Goal: Information Seeking & Learning: Check status

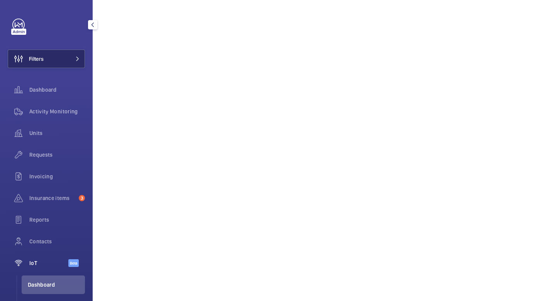
click at [49, 57] on button "Filters" at bounding box center [46, 58] width 77 height 19
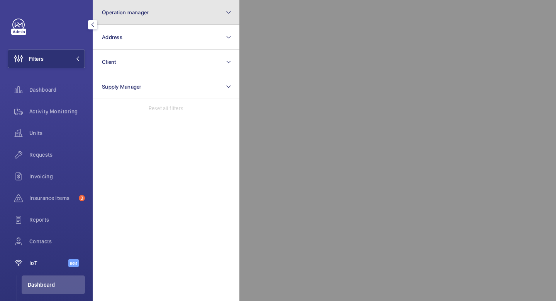
click at [185, 16] on button "Operation manager" at bounding box center [166, 12] width 147 height 25
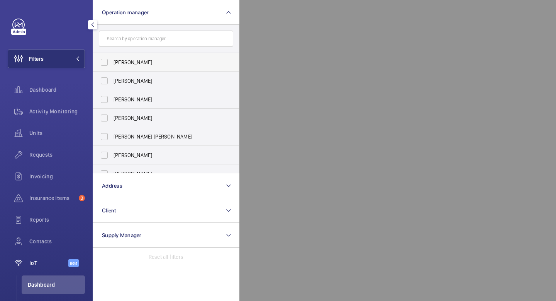
click at [136, 61] on span "[PERSON_NAME]" at bounding box center [167, 62] width 106 height 8
click at [112, 61] on input "[PERSON_NAME]" at bounding box center [104, 61] width 15 height 15
checkbox input "true"
click at [77, 55] on button "Filters 1" at bounding box center [46, 58] width 77 height 19
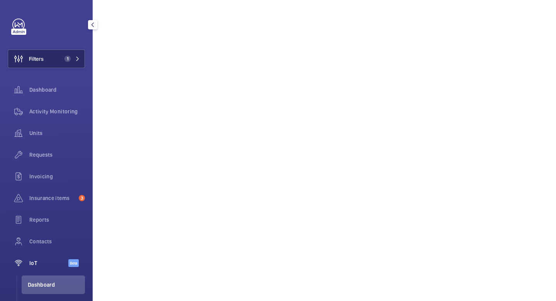
click at [50, 63] on button "Filters 1" at bounding box center [46, 58] width 77 height 19
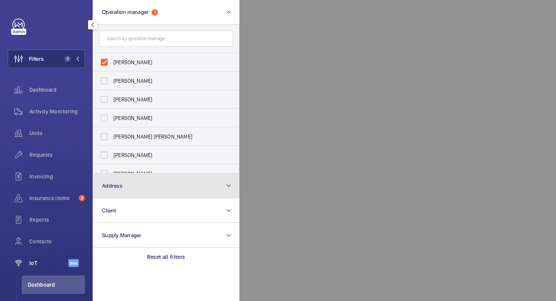
click at [129, 191] on button "Address" at bounding box center [166, 185] width 147 height 25
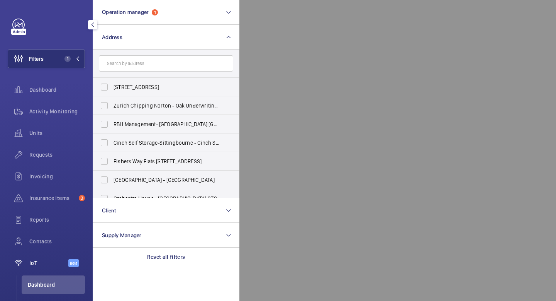
click at [159, 61] on input "text" at bounding box center [166, 63] width 134 height 16
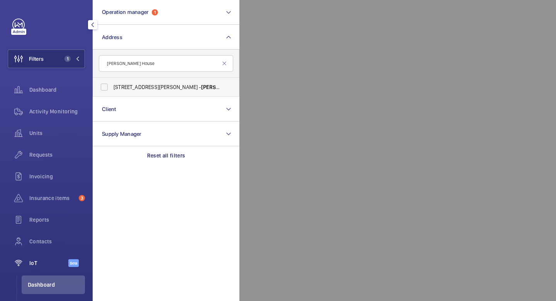
type input "[PERSON_NAME] House"
click at [201, 86] on span "[PERSON_NAME]" at bounding box center [221, 87] width 41 height 6
click at [112, 86] on input "[STREET_ADDRESS][PERSON_NAME][PERSON_NAME]" at bounding box center [104, 86] width 15 height 15
checkbox input "true"
click at [77, 58] on mat-icon at bounding box center [77, 58] width 5 height 5
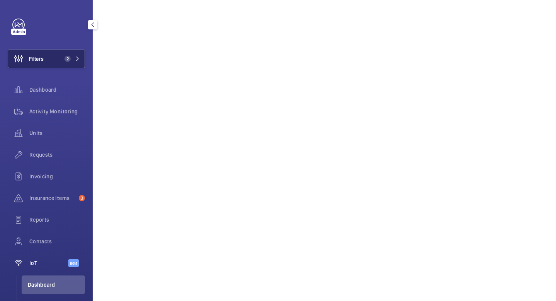
click at [77, 58] on mat-icon at bounding box center [77, 58] width 5 height 5
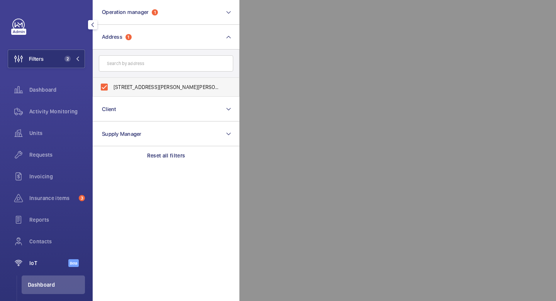
click at [106, 89] on label "[STREET_ADDRESS][PERSON_NAME][PERSON_NAME]" at bounding box center [160, 87] width 134 height 19
click at [106, 89] on input "[STREET_ADDRESS][PERSON_NAME][PERSON_NAME]" at bounding box center [104, 86] width 15 height 15
checkbox input "false"
click at [151, 60] on input "text" at bounding box center [166, 63] width 134 height 16
paste input "[PERSON_NAME] House"
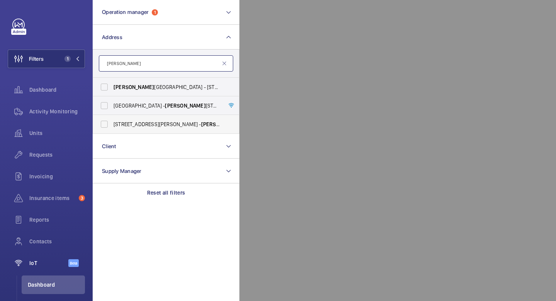
type input "[PERSON_NAME]"
click at [163, 65] on input "[PERSON_NAME]" at bounding box center [166, 63] width 134 height 16
click at [107, 127] on label "[STREET_ADDRESS][PERSON_NAME][PERSON_NAME]" at bounding box center [160, 124] width 134 height 19
click at [107, 127] on input "[STREET_ADDRESS][PERSON_NAME][PERSON_NAME]" at bounding box center [104, 123] width 15 height 15
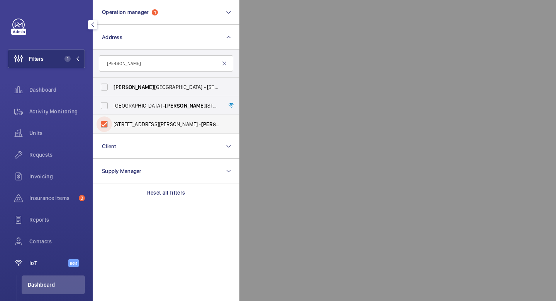
checkbox input "true"
click at [226, 65] on mat-icon at bounding box center [224, 63] width 6 height 6
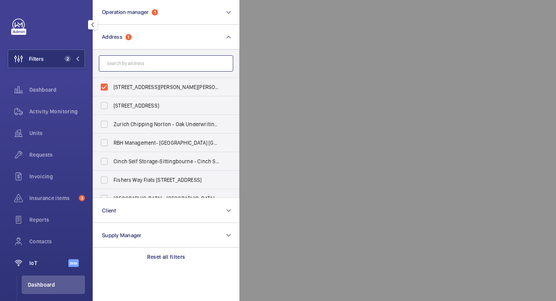
click at [177, 63] on input "text" at bounding box center [166, 63] width 134 height 16
paste input "[STREET_ADDRESS][PERSON_NAME]"
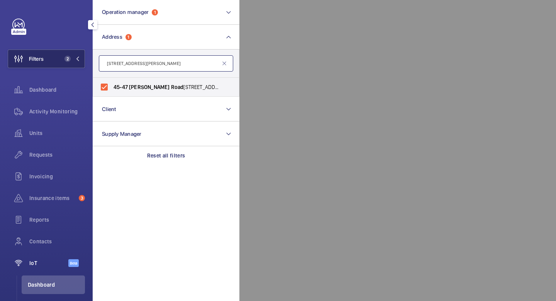
type input "[STREET_ADDRESS][PERSON_NAME]"
click at [79, 56] on span "2" at bounding box center [70, 59] width 19 height 6
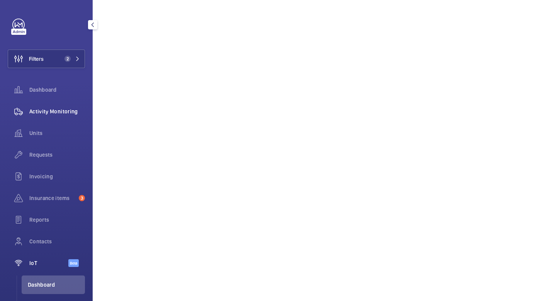
click at [47, 116] on div "Activity Monitoring" at bounding box center [46, 111] width 77 height 19
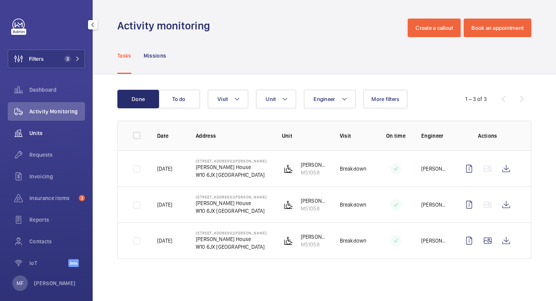
click at [44, 133] on span "Units" at bounding box center [57, 133] width 56 height 8
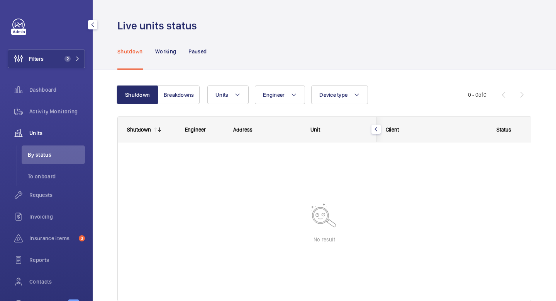
click at [38, 130] on span "Units" at bounding box center [57, 133] width 56 height 8
click at [182, 94] on button "Breakdowns" at bounding box center [179, 94] width 42 height 19
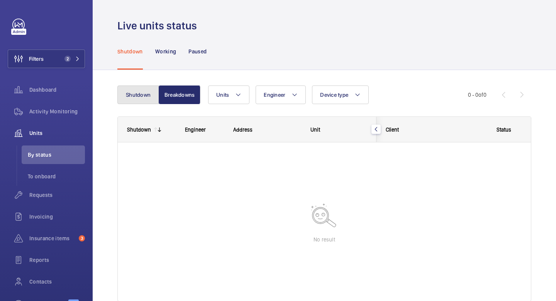
click at [140, 93] on button "Shutdown" at bounding box center [138, 94] width 42 height 19
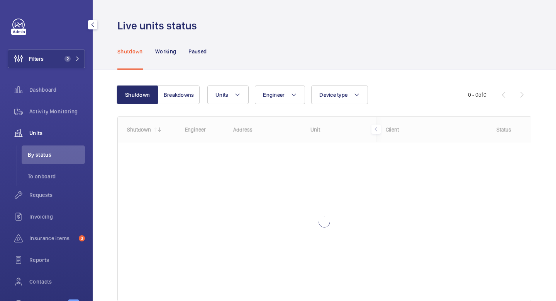
click at [42, 131] on span "Units" at bounding box center [57, 133] width 56 height 8
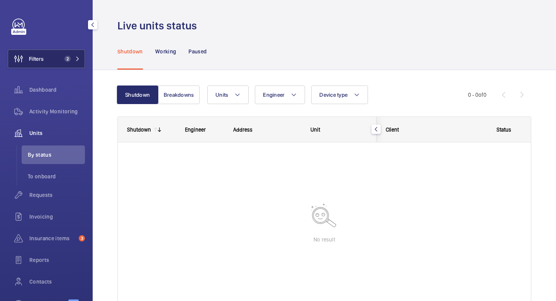
click at [81, 58] on button "Filters 2" at bounding box center [46, 58] width 77 height 19
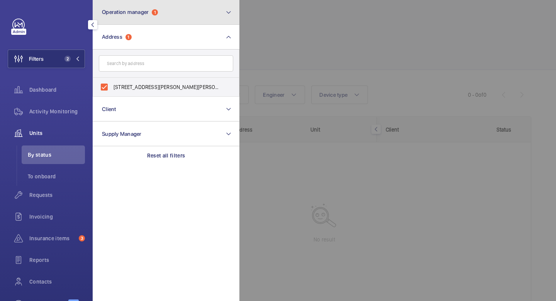
click at [170, 7] on button "Operation manager 1" at bounding box center [166, 12] width 147 height 25
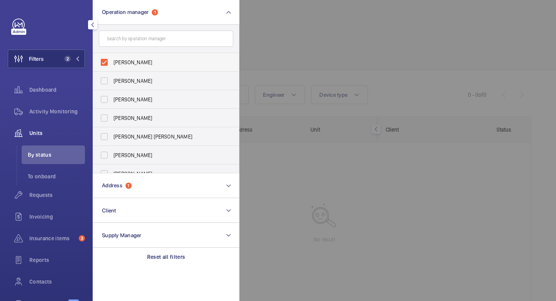
click at [129, 58] on span "[PERSON_NAME]" at bounding box center [167, 62] width 106 height 8
click at [112, 58] on input "[PERSON_NAME]" at bounding box center [104, 61] width 15 height 15
checkbox input "false"
click at [75, 36] on div "Filters 1 Operation manager [PERSON_NAME] [PERSON_NAME] [PERSON_NAME] [PERSON_N…" at bounding box center [46, 167] width 77 height 297
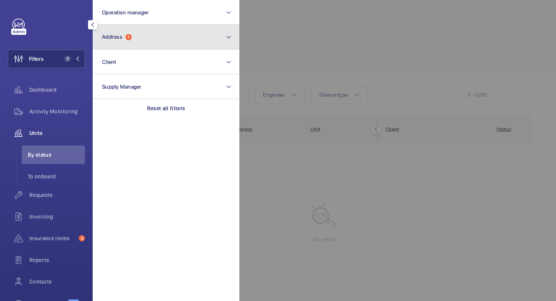
click at [145, 37] on button "Address 1" at bounding box center [166, 37] width 147 height 25
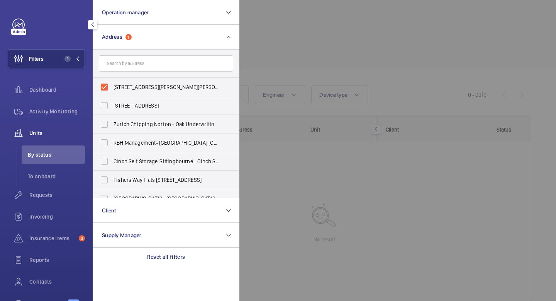
click at [153, 62] on input "text" at bounding box center [166, 63] width 134 height 16
type input "ro"
click at [525, 32] on div at bounding box center [518, 150] width 556 height 301
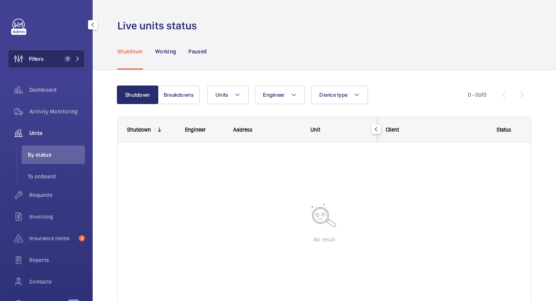
click at [82, 60] on button "Filters 1" at bounding box center [46, 58] width 77 height 19
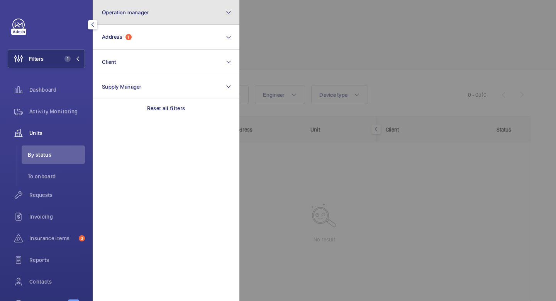
click at [179, 22] on button "Operation manager" at bounding box center [166, 12] width 147 height 25
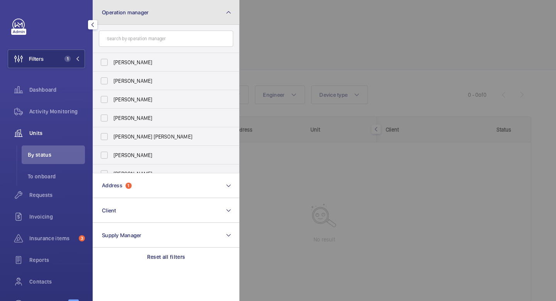
click at [223, 7] on button "Operation manager" at bounding box center [166, 12] width 147 height 25
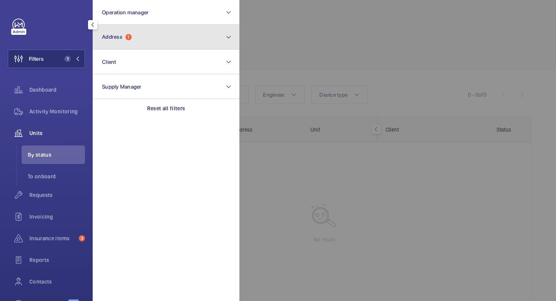
click at [203, 34] on button "Address 1" at bounding box center [166, 37] width 147 height 25
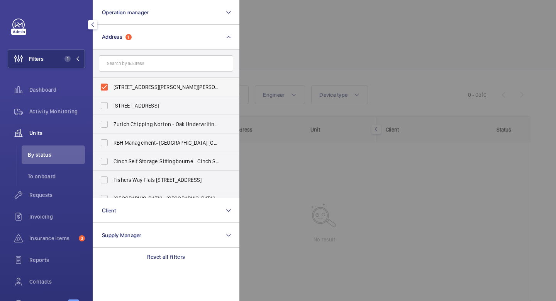
click at [105, 85] on label "[STREET_ADDRESS][PERSON_NAME][PERSON_NAME]" at bounding box center [160, 87] width 134 height 19
click at [105, 85] on input "[STREET_ADDRESS][PERSON_NAME][PERSON_NAME]" at bounding box center [104, 86] width 15 height 15
checkbox input "false"
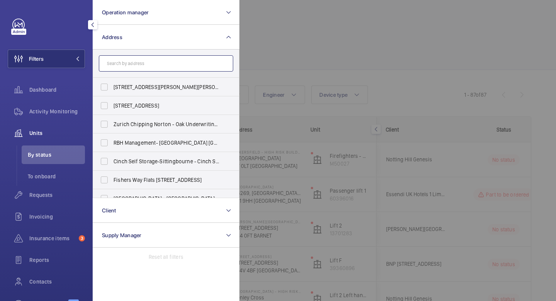
click at [168, 65] on input "text" at bounding box center [166, 63] width 134 height 16
paste input "[PERSON_NAME] House"
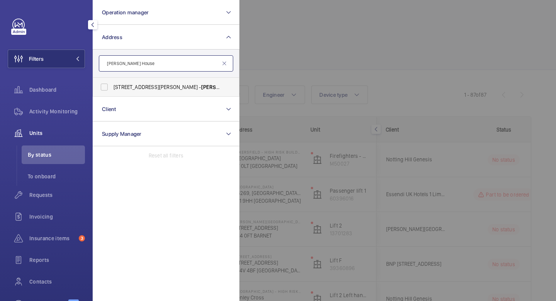
type input "[PERSON_NAME] House"
click at [201, 89] on span "[PERSON_NAME]" at bounding box center [221, 87] width 41 height 6
click at [112, 89] on input "[STREET_ADDRESS][PERSON_NAME][PERSON_NAME]" at bounding box center [104, 86] width 15 height 15
checkbox input "true"
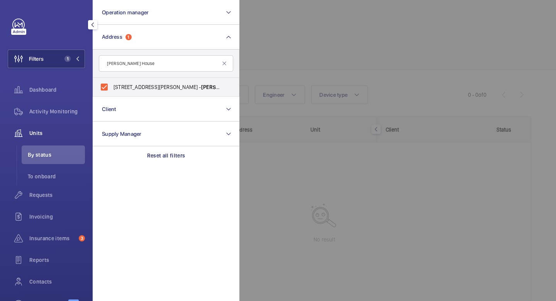
click at [37, 134] on span "Units" at bounding box center [57, 133] width 56 height 8
click at [75, 59] on mat-icon at bounding box center [77, 58] width 5 height 5
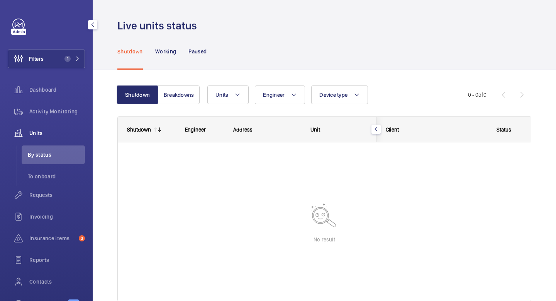
click at [41, 135] on span "Units" at bounding box center [57, 133] width 56 height 8
click at [41, 171] on li "To onboard" at bounding box center [53, 176] width 63 height 19
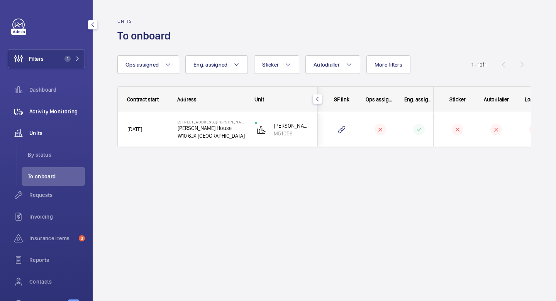
click at [46, 111] on span "Activity Monitoring" at bounding box center [57, 111] width 56 height 8
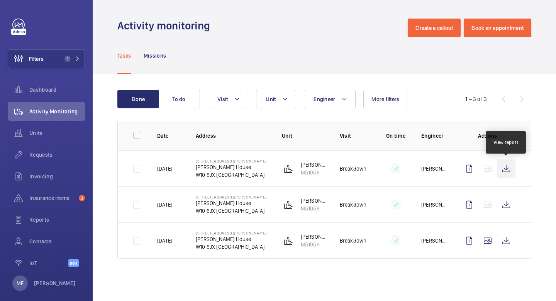
click at [508, 169] on wm-front-icon-button at bounding box center [506, 168] width 19 height 19
click at [40, 132] on span "Units" at bounding box center [57, 133] width 56 height 8
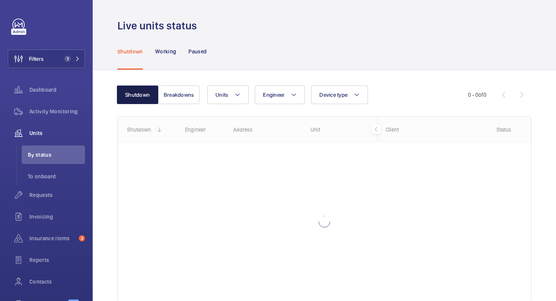
click at [139, 94] on button "Shutdown" at bounding box center [138, 94] width 42 height 19
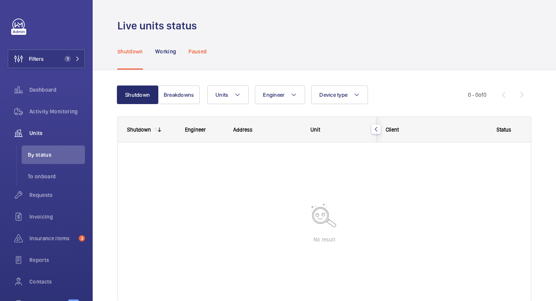
click at [200, 50] on p "Paused" at bounding box center [198, 52] width 18 height 8
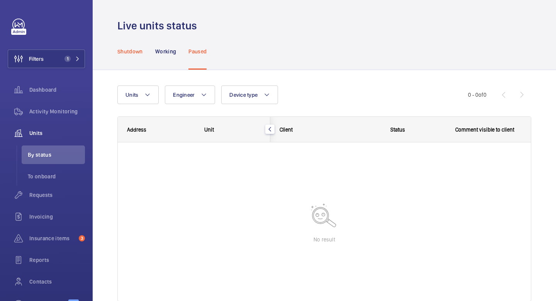
click at [125, 55] on div "Shutdown" at bounding box center [130, 51] width 26 height 37
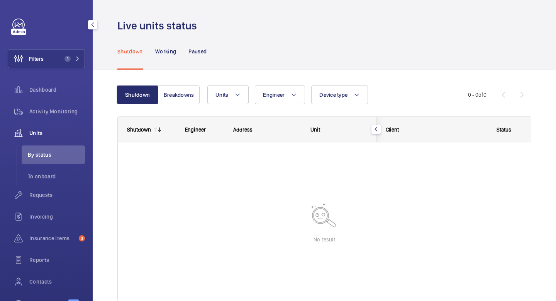
click at [44, 134] on span "Units" at bounding box center [57, 133] width 56 height 8
click at [46, 198] on span "Requests" at bounding box center [57, 195] width 56 height 8
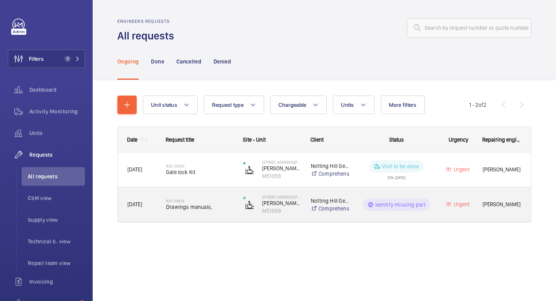
click at [405, 207] on p "Identify missing part" at bounding box center [401, 205] width 51 height 8
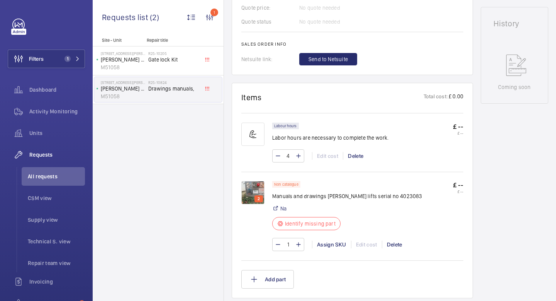
scroll to position [436, 0]
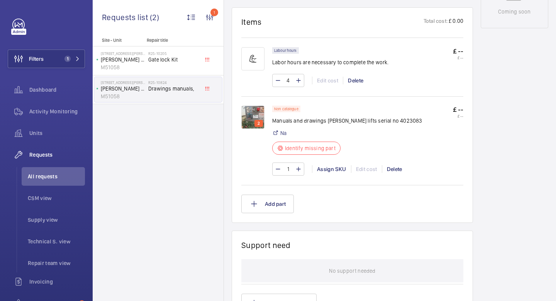
click at [250, 112] on img at bounding box center [253, 116] width 23 height 23
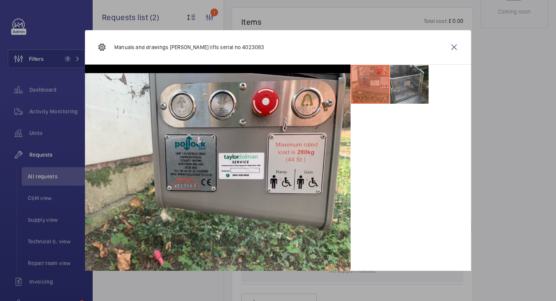
click at [408, 89] on li at bounding box center [409, 84] width 39 height 39
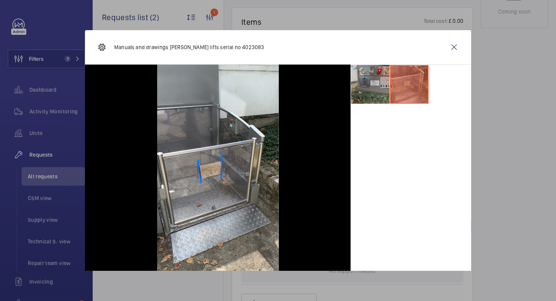
click at [368, 88] on li at bounding box center [370, 84] width 39 height 39
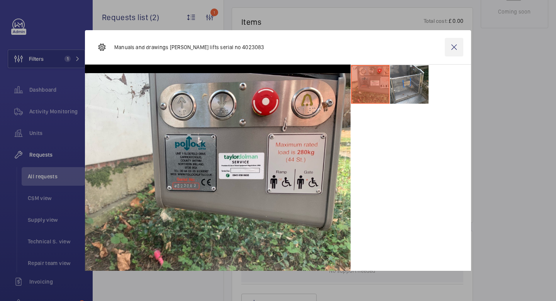
click at [456, 45] on wm-front-icon-button at bounding box center [454, 47] width 19 height 19
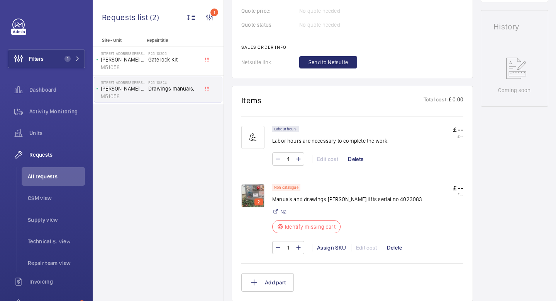
scroll to position [315, 0]
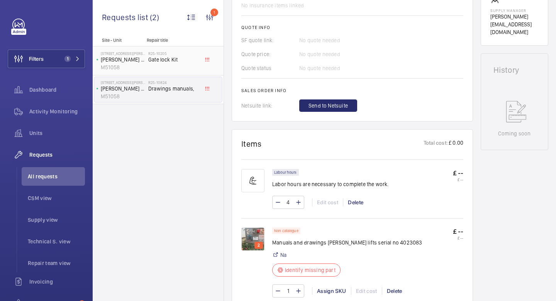
click at [169, 60] on span "Gate lock Kit" at bounding box center [173, 60] width 51 height 8
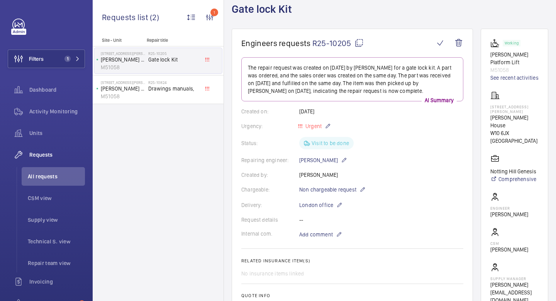
scroll to position [48, 0]
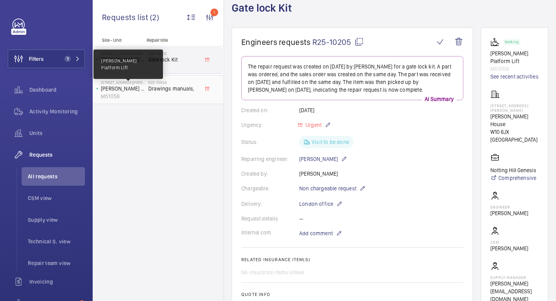
click at [145, 87] on p "[PERSON_NAME] Platform Lift" at bounding box center [123, 89] width 44 height 8
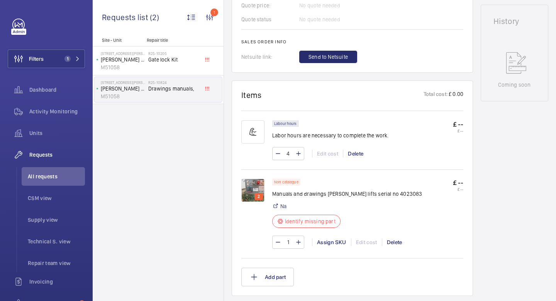
scroll to position [364, 0]
click at [251, 181] on img at bounding box center [253, 188] width 23 height 23
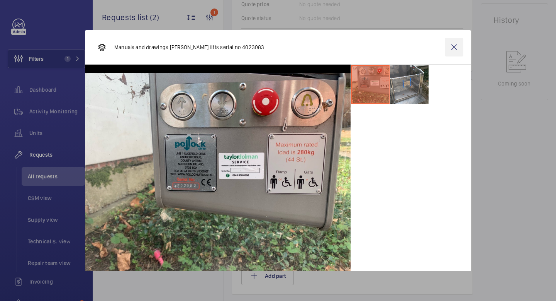
click at [458, 46] on wm-front-icon-button at bounding box center [454, 47] width 19 height 19
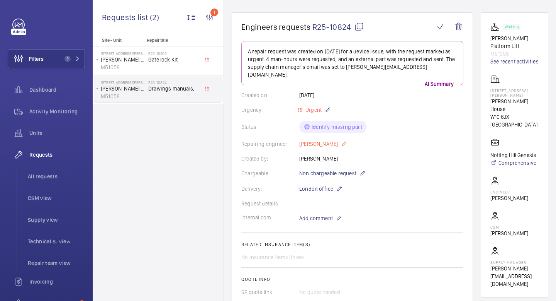
scroll to position [62, 0]
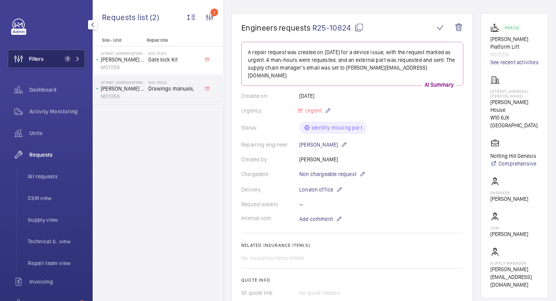
click at [54, 61] on button "Filters 1" at bounding box center [46, 58] width 77 height 19
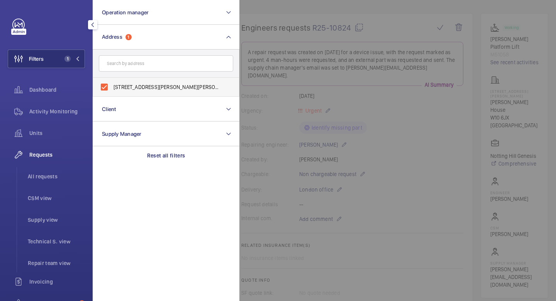
click at [107, 87] on label "[STREET_ADDRESS][PERSON_NAME][PERSON_NAME]" at bounding box center [160, 87] width 134 height 19
click at [107, 87] on input "[STREET_ADDRESS][PERSON_NAME][PERSON_NAME]" at bounding box center [104, 86] width 15 height 15
click at [103, 85] on label "[STREET_ADDRESS][PERSON_NAME][PERSON_NAME]" at bounding box center [160, 87] width 134 height 19
click at [103, 85] on input "[STREET_ADDRESS][PERSON_NAME][PERSON_NAME]" at bounding box center [104, 86] width 15 height 15
checkbox input "true"
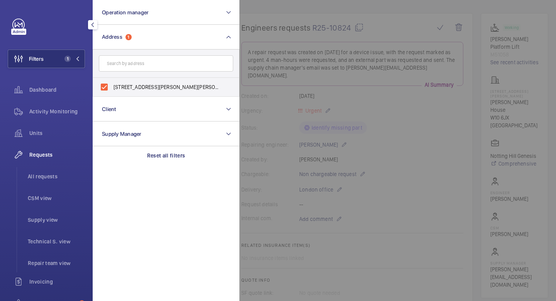
click at [54, 157] on span "Requests" at bounding box center [57, 155] width 56 height 8
click at [54, 138] on div "Units" at bounding box center [46, 133] width 77 height 19
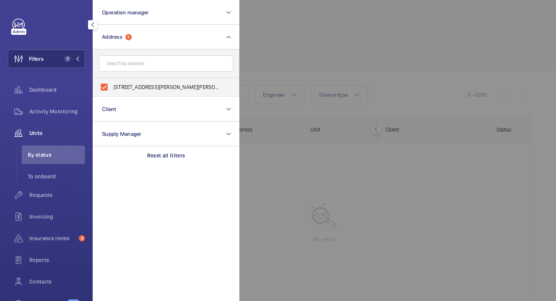
click at [303, 151] on div at bounding box center [518, 150] width 556 height 301
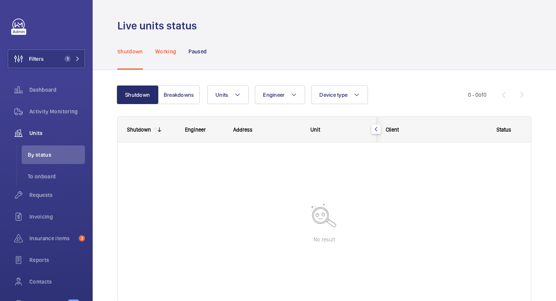
click at [164, 53] on p "Working" at bounding box center [165, 52] width 21 height 8
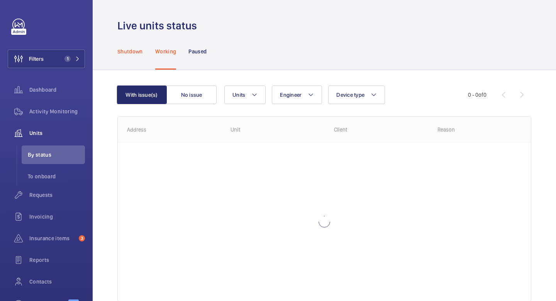
click at [128, 51] on p "Shutdown" at bounding box center [130, 52] width 26 height 8
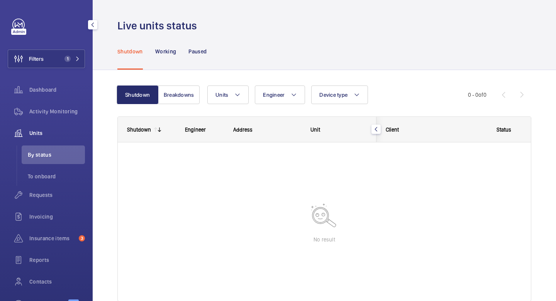
click at [44, 137] on div "Units" at bounding box center [46, 133] width 77 height 19
click at [52, 113] on span "Activity Monitoring" at bounding box center [57, 111] width 56 height 8
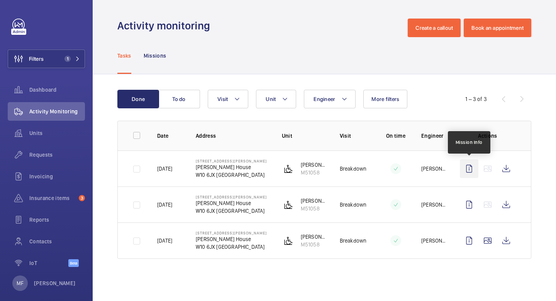
click at [469, 174] on wm-front-icon-button at bounding box center [469, 168] width 19 height 19
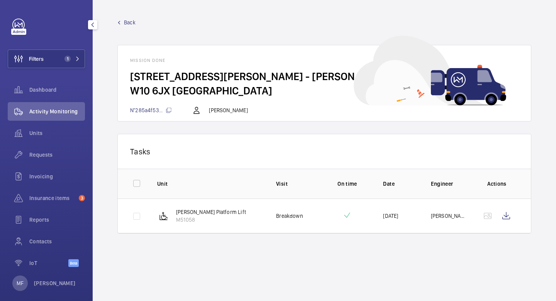
click at [65, 114] on span "Activity Monitoring" at bounding box center [57, 111] width 56 height 8
click at [48, 134] on span "Units" at bounding box center [57, 133] width 56 height 8
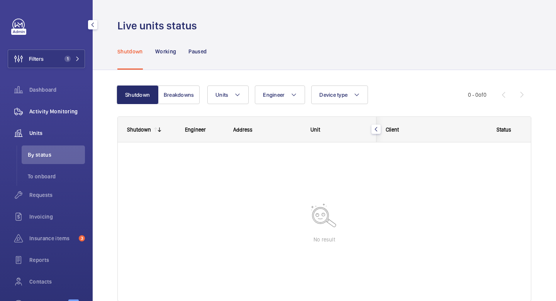
click at [54, 106] on div "Activity Monitoring" at bounding box center [46, 111] width 77 height 19
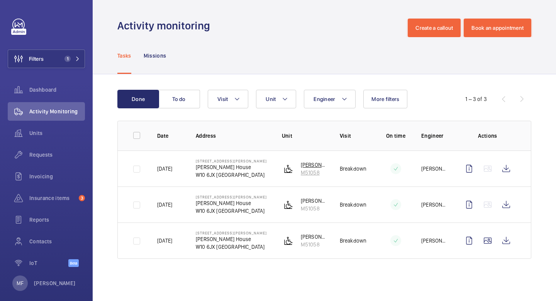
click at [291, 170] on img at bounding box center [288, 168] width 9 height 9
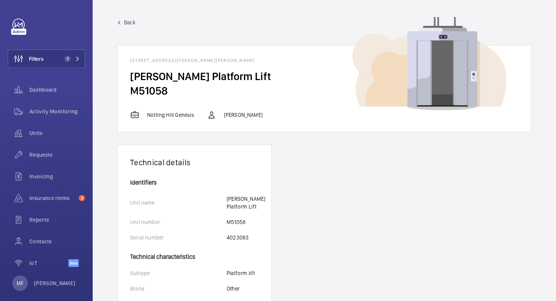
click at [180, 74] on h2 "[PERSON_NAME] Platform Lift" at bounding box center [324, 76] width 389 height 14
click at [177, 99] on wm-front-card-body "[PERSON_NAME] Platform Lift M51058" at bounding box center [324, 89] width 413 height 41
click at [155, 70] on h2 "[PERSON_NAME] Platform Lift" at bounding box center [324, 76] width 389 height 14
click at [124, 26] on span "Back" at bounding box center [130, 23] width 12 height 8
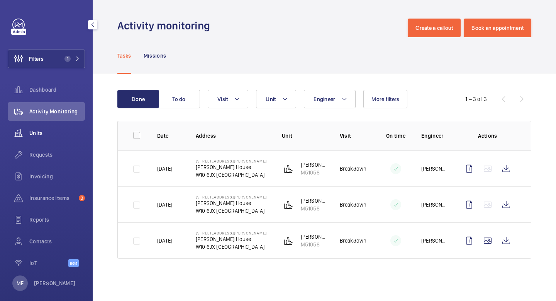
click at [47, 137] on div "Units" at bounding box center [46, 133] width 77 height 19
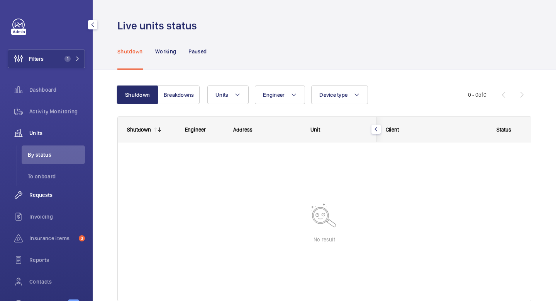
click at [48, 193] on span "Requests" at bounding box center [57, 195] width 56 height 8
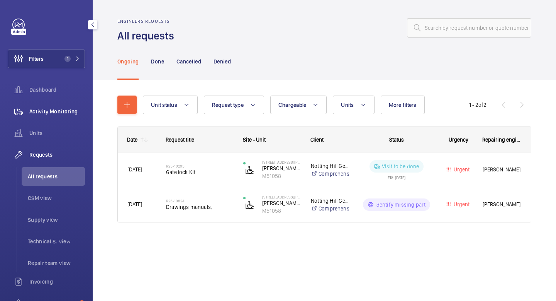
click at [44, 111] on span "Activity Monitoring" at bounding box center [57, 111] width 56 height 8
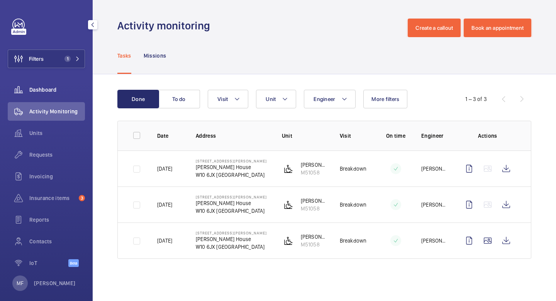
click at [66, 91] on span "Dashboard" at bounding box center [57, 90] width 56 height 8
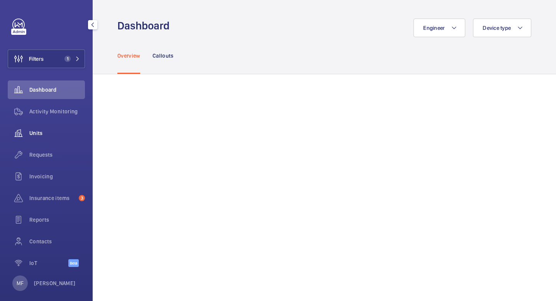
click at [53, 134] on span "Units" at bounding box center [57, 133] width 56 height 8
